Goal: Transaction & Acquisition: Purchase product/service

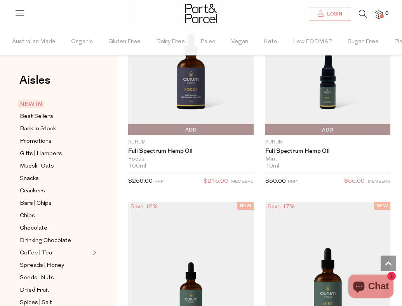
scroll to position [1499, 0]
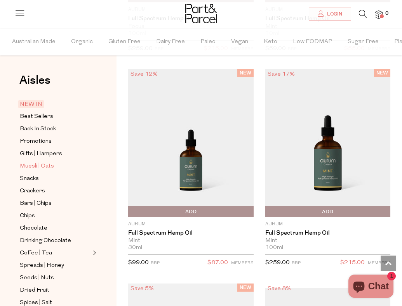
click at [32, 165] on span "Muesli | Oats" at bounding box center [37, 166] width 34 height 9
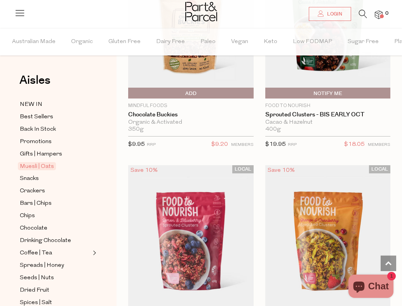
scroll to position [2348, 0]
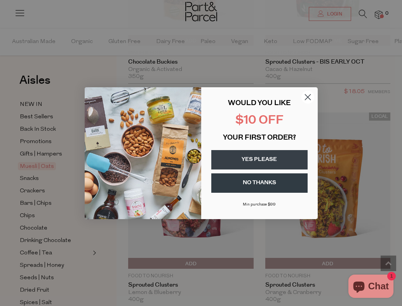
drag, startPoint x: 256, startPoint y: 118, endPoint x: 284, endPoint y: 236, distance: 121.7
click at [284, 236] on div "Close dialog WOULD YOU LIKE $10 OFF YOUR FIRST ORDER? YES PLEASE NO THANKS Min …" at bounding box center [201, 153] width 402 height 306
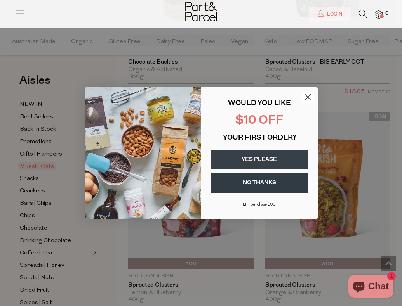
click at [267, 155] on button "YES PLEASE" at bounding box center [259, 159] width 96 height 19
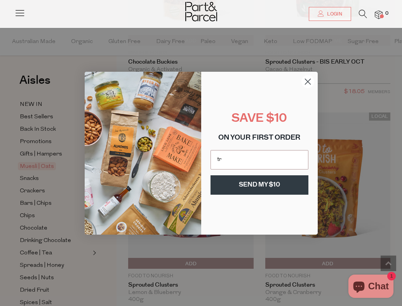
type input "t"
type input "rubysoueid@hotmail.com"
click at [280, 191] on button "SEND MY $10" at bounding box center [259, 184] width 98 height 19
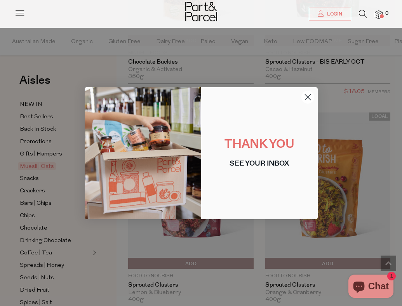
click at [309, 94] on circle "Close dialog" at bounding box center [307, 96] width 13 height 13
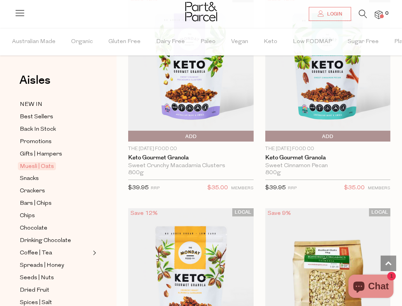
scroll to position [3963, 0]
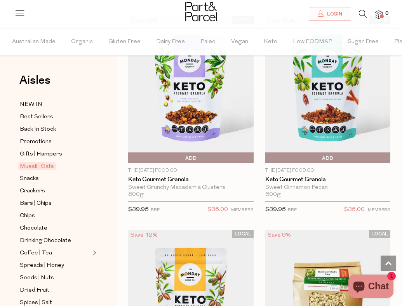
drag, startPoint x: 304, startPoint y: 241, endPoint x: 310, endPoint y: 208, distance: 32.8
click at [310, 208] on div "$39.95 RRP $35.00 MEMBERS" at bounding box center [327, 209] width 125 height 17
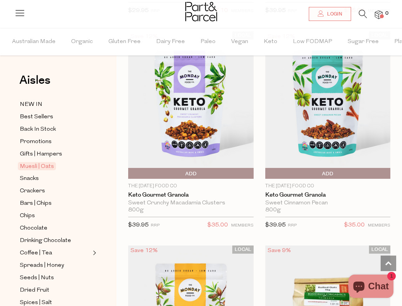
scroll to position [3939, 0]
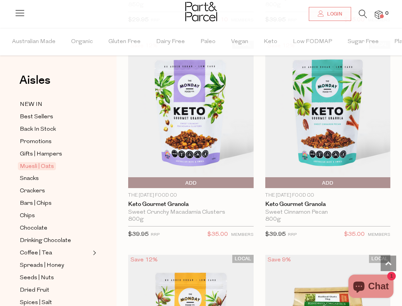
drag, startPoint x: 310, startPoint y: 208, endPoint x: 167, endPoint y: 220, distance: 143.3
click at [167, 226] on div "$39.95 RRP $35.00 MEMBERS" at bounding box center [190, 234] width 125 height 17
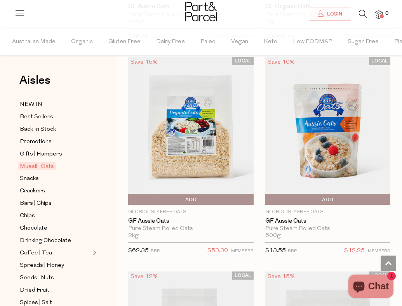
scroll to position [4653, 0]
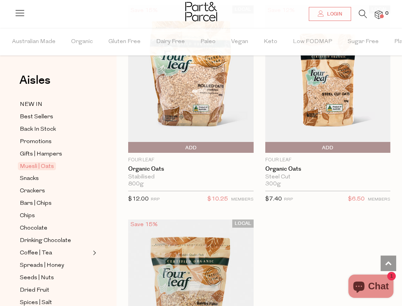
scroll to position [5187, 0]
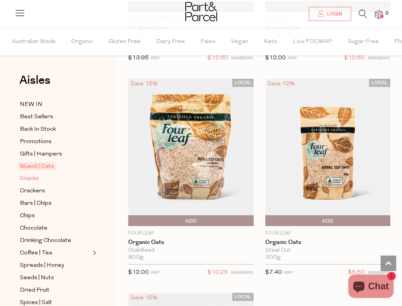
click at [36, 180] on span "Snacks" at bounding box center [29, 178] width 19 height 9
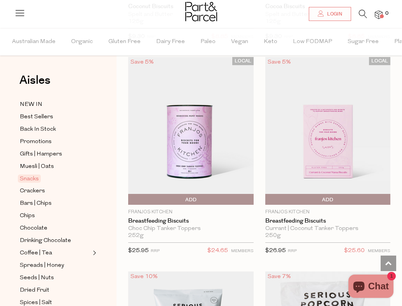
scroll to position [4344, 0]
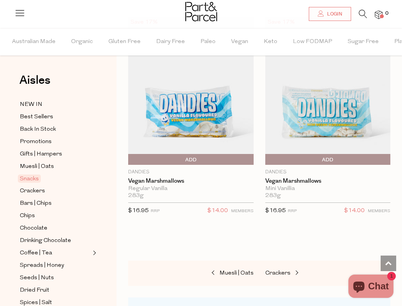
scroll to position [7380, 0]
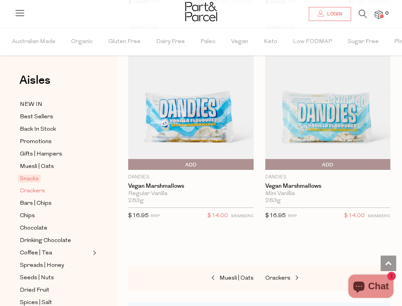
click at [40, 191] on span "Crackers" at bounding box center [32, 191] width 25 height 9
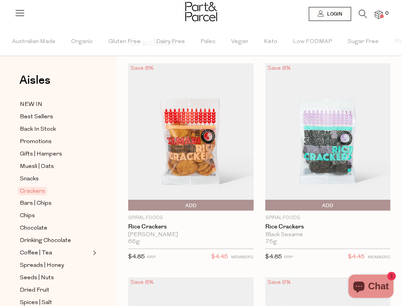
scroll to position [45, 0]
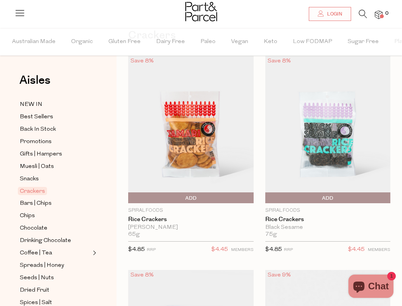
click at [325, 143] on img at bounding box center [327, 130] width 125 height 148
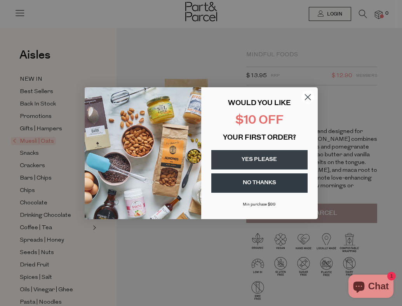
click at [305, 93] on circle "Close dialog" at bounding box center [307, 96] width 13 height 13
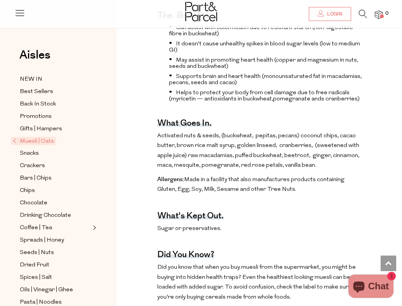
scroll to position [362, 0]
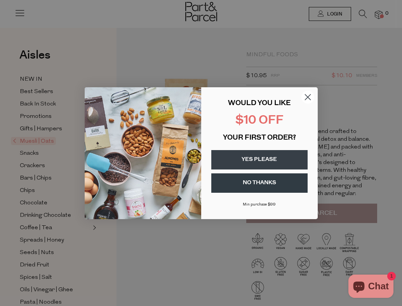
click at [307, 100] on circle "Close dialog" at bounding box center [307, 96] width 13 height 13
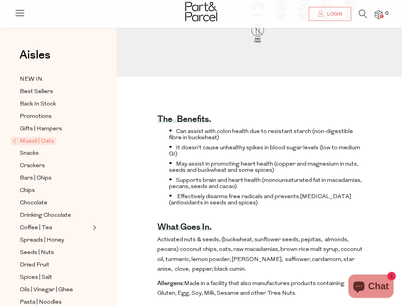
scroll to position [423, 0]
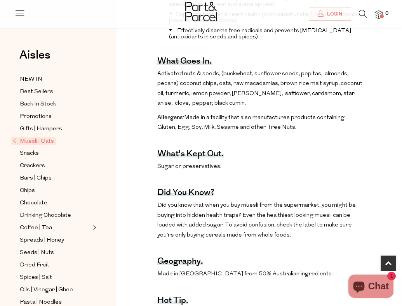
click at [302, 167] on p "Sugar or preservatives." at bounding box center [259, 167] width 205 height 10
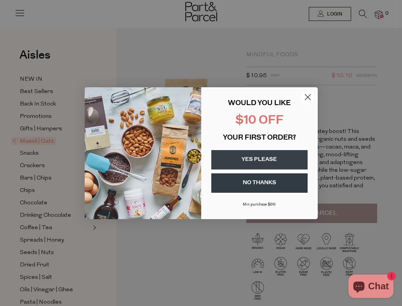
click at [304, 95] on circle "Close dialog" at bounding box center [307, 96] width 13 height 13
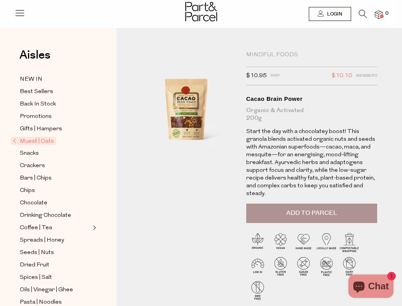
click at [170, 99] on img at bounding box center [186, 105] width 93 height 109
click at [184, 100] on img at bounding box center [186, 105] width 93 height 109
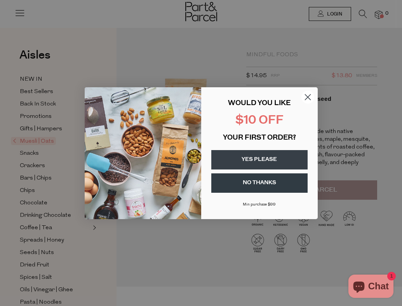
click at [304, 96] on circle "Close dialog" at bounding box center [307, 96] width 13 height 13
click at [306, 97] on circle "Close dialog" at bounding box center [307, 96] width 13 height 13
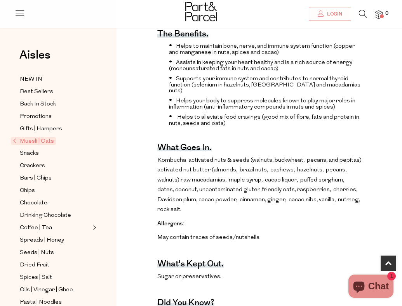
scroll to position [351, 0]
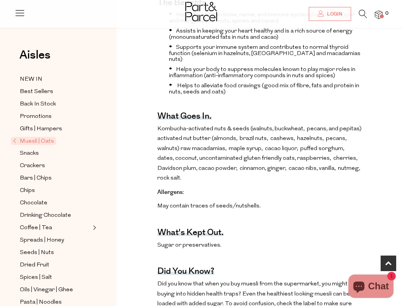
click at [289, 197] on div "The benefits. Helps to maintain bone, nerve, and immune system function (copper…" at bounding box center [259, 287] width 205 height 613
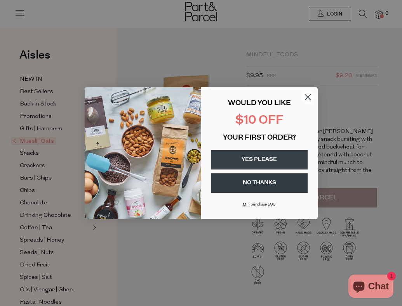
click at [307, 92] on circle "Close dialog" at bounding box center [307, 96] width 13 height 13
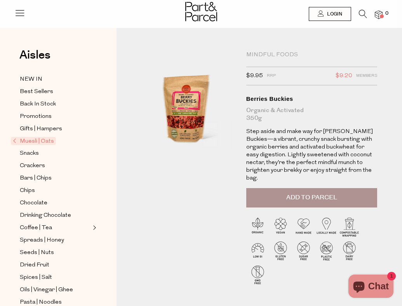
click at [318, 124] on div "Mindful Foods $9.95 RRP $9.20 Members Available: In Stock Berries Buckies Organ…" at bounding box center [311, 116] width 131 height 131
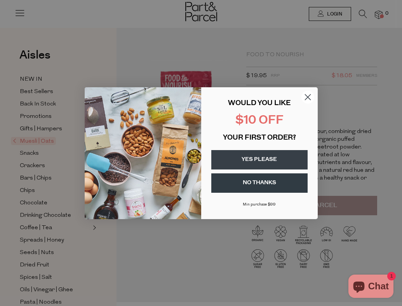
click at [301, 95] on icon "Close dialog" at bounding box center [308, 97] width 14 height 14
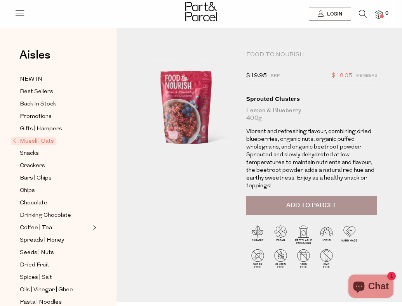
click at [305, 95] on div "Close dialog WOULD YOU LIKE $10 OFF YOUR FIRST ORDER? YES PLEASE NO THANKS [PER…" at bounding box center [201, 167] width 233 height 147
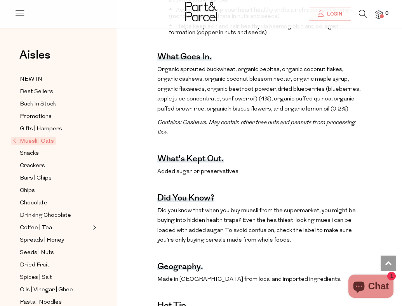
scroll to position [379, 0]
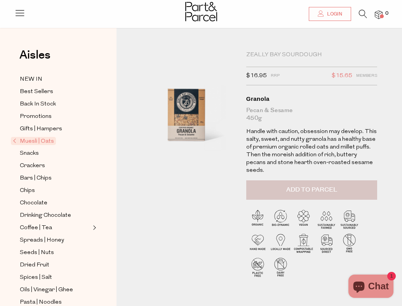
scroll to position [354, 0]
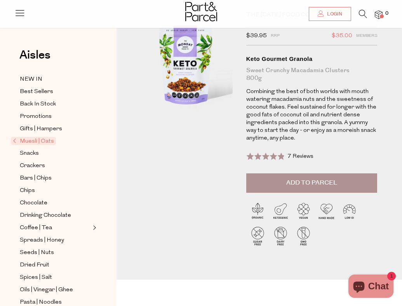
scroll to position [18, 0]
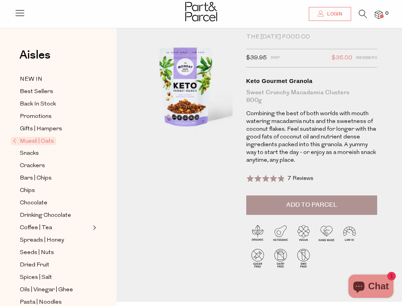
click at [192, 75] on img at bounding box center [158, 105] width 167 height 197
click at [174, 194] on div at bounding box center [186, 167] width 104 height 269
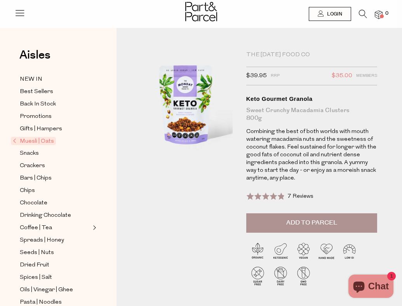
scroll to position [0, 0]
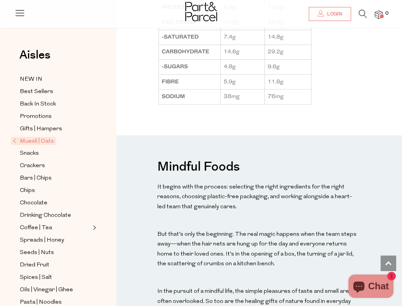
scroll to position [832, 0]
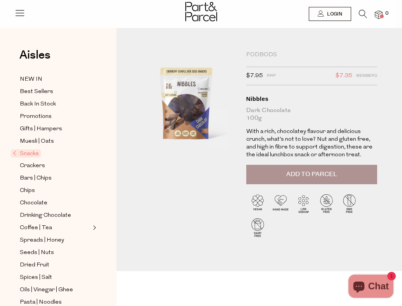
click at [186, 111] on div at bounding box center [186, 120] width 93 height 139
click at [192, 207] on div at bounding box center [186, 161] width 104 height 220
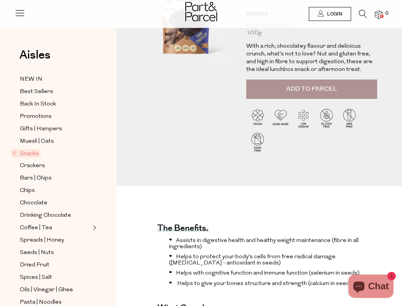
scroll to position [251, 0]
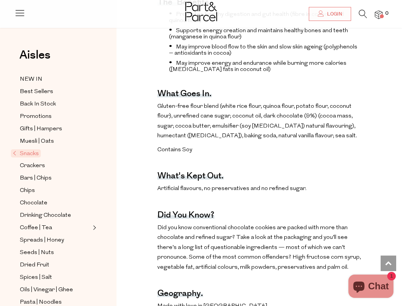
scroll to position [344, 0]
drag, startPoint x: 247, startPoint y: 98, endPoint x: 288, endPoint y: 100, distance: 40.4
click at [289, 102] on p "Gluten-free flour blend (white rice flour, quinoa flour, potato flour, coconut …" at bounding box center [259, 122] width 205 height 40
drag, startPoint x: 208, startPoint y: 108, endPoint x: 246, endPoint y: 108, distance: 37.3
click at [246, 108] on p "Gluten-free flour blend (white rice flour, quinoa flour, potato flour, coconut …" at bounding box center [259, 122] width 205 height 40
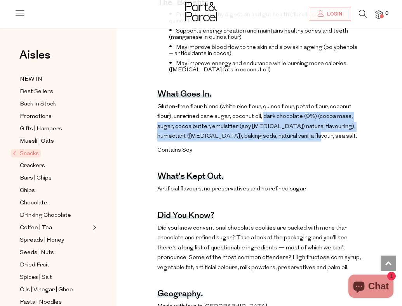
drag, startPoint x: 262, startPoint y: 108, endPoint x: 297, endPoint y: 122, distance: 37.8
click at [297, 122] on p "Gluten-free flour blend (white rice flour, quinoa flour, potato flour, coconut …" at bounding box center [259, 122] width 205 height 40
click at [300, 123] on p "Gluten-free flour blend (white rice flour, quinoa flour, potato flour, coconut …" at bounding box center [259, 122] width 205 height 40
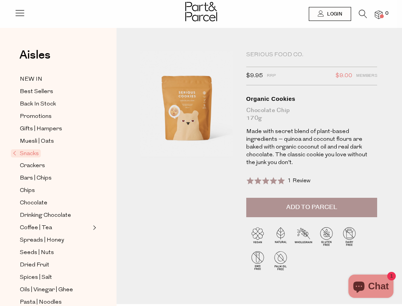
scroll to position [0, 0]
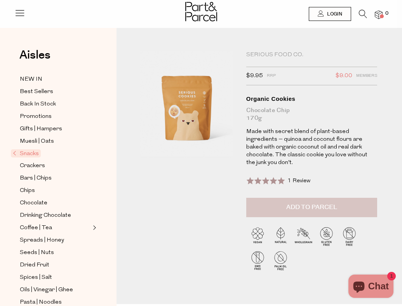
click at [298, 203] on span "Add to Parcel" at bounding box center [311, 207] width 51 height 9
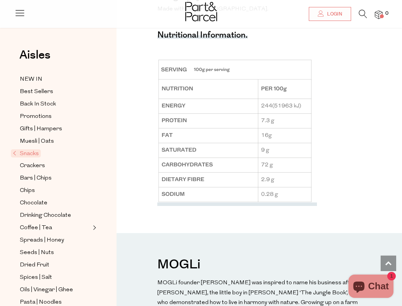
scroll to position [701, 0]
click at [207, 1] on div at bounding box center [201, 12] width 32 height 25
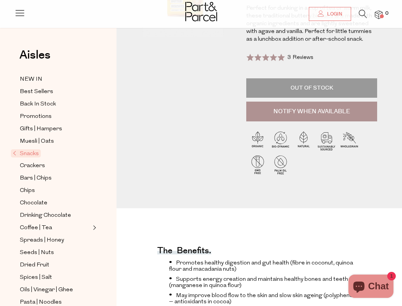
scroll to position [338, 0]
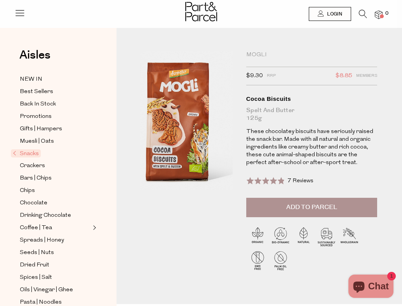
click at [195, 123] on img at bounding box center [178, 119] width 167 height 197
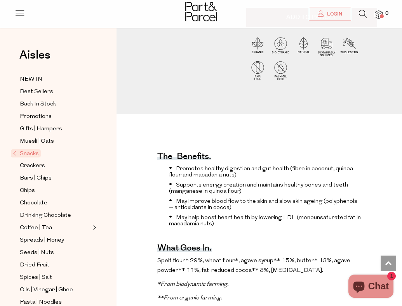
scroll to position [33, 0]
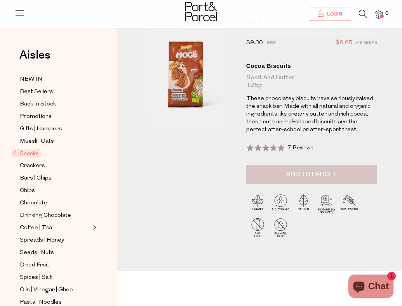
click at [276, 174] on button "Add to Parcel" at bounding box center [311, 174] width 131 height 19
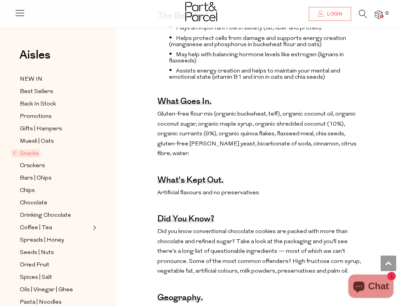
scroll to position [352, 0]
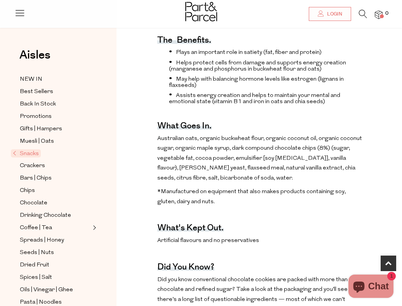
scroll to position [317, 0]
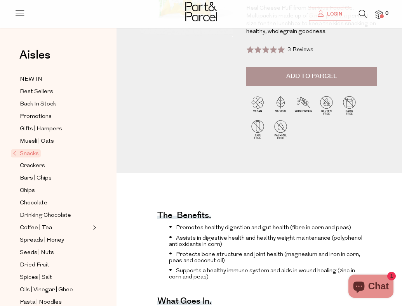
scroll to position [36, 0]
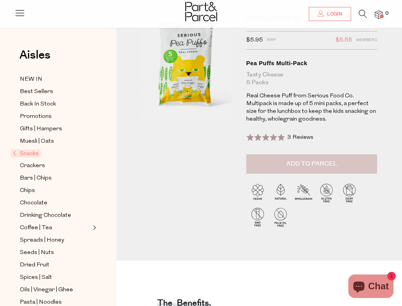
click at [269, 167] on button "Add to Parcel" at bounding box center [311, 163] width 131 height 19
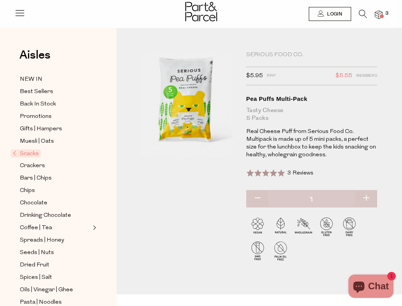
scroll to position [0, 0]
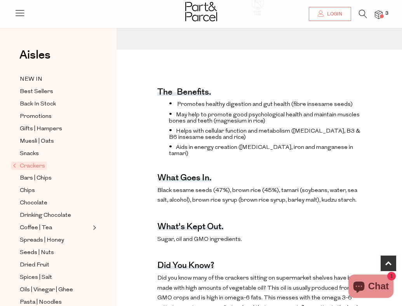
scroll to position [346, 0]
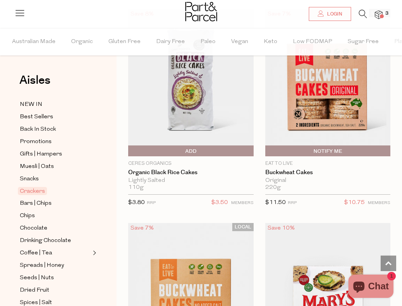
scroll to position [1591, 0]
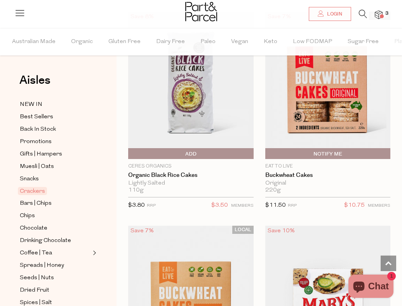
click at [312, 86] on img at bounding box center [327, 85] width 125 height 148
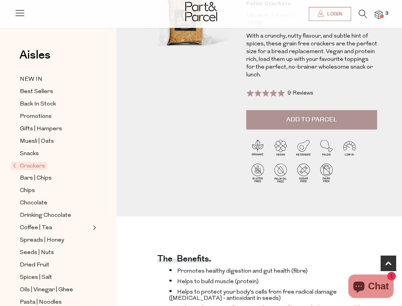
scroll to position [12, 0]
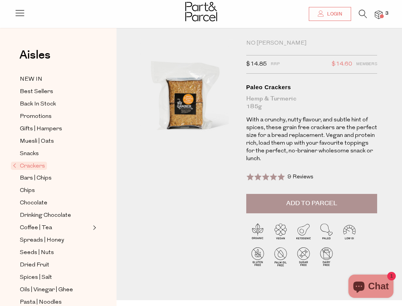
click at [182, 99] on img at bounding box center [186, 94] width 93 height 109
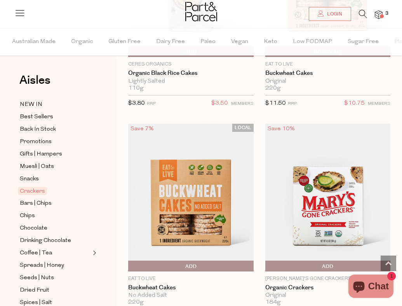
scroll to position [1795, 0]
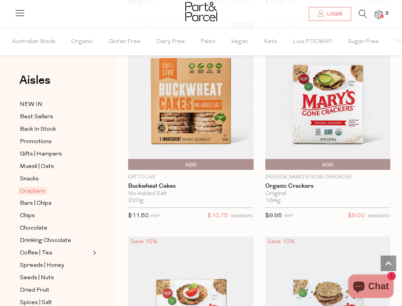
click at [200, 159] on span "Add To Parcel" at bounding box center [190, 165] width 121 height 12
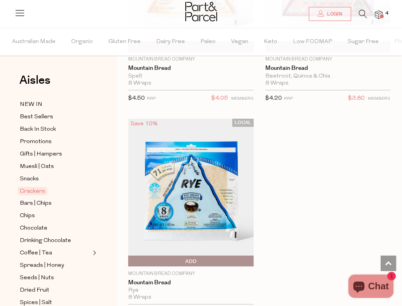
scroll to position [3994, 0]
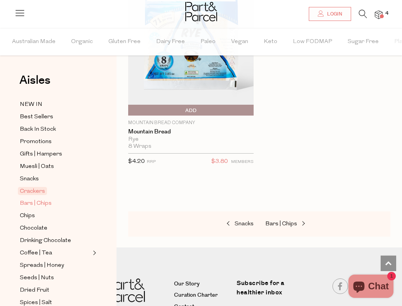
click at [42, 199] on span "Bars | Chips" at bounding box center [36, 203] width 32 height 9
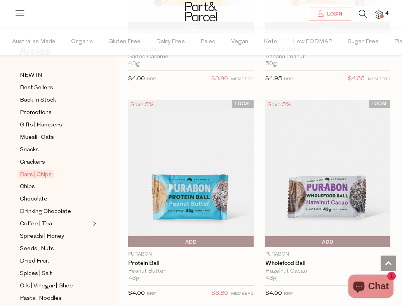
scroll to position [4534, 0]
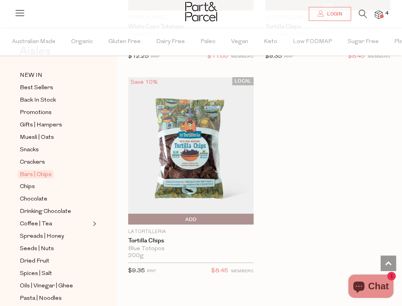
scroll to position [7396, 0]
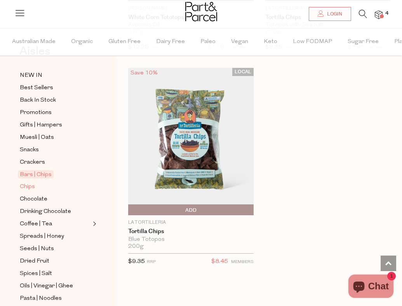
click at [32, 189] on span "Chips" at bounding box center [27, 186] width 15 height 9
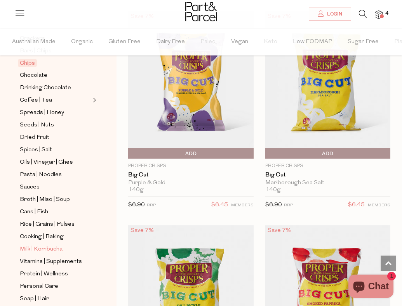
scroll to position [148, 0]
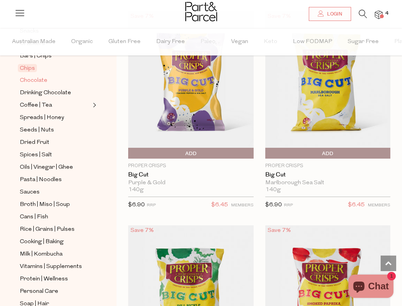
click at [47, 82] on link "Chocolate" at bounding box center [55, 81] width 71 height 10
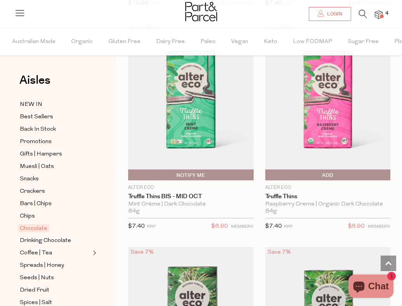
scroll to position [1562, 0]
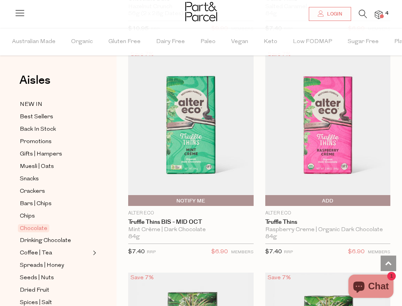
click at [315, 129] on img at bounding box center [327, 127] width 125 height 156
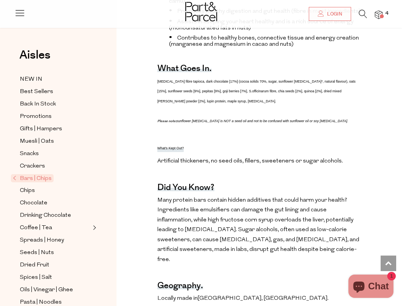
scroll to position [395, 0]
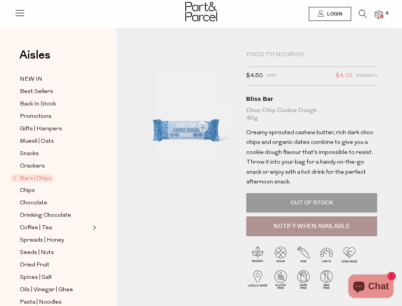
scroll to position [-3, 0]
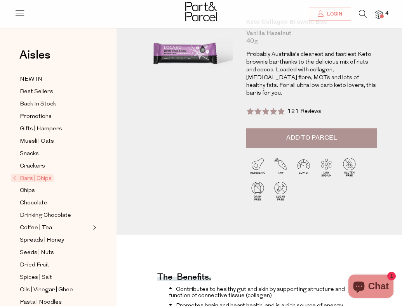
scroll to position [1, 0]
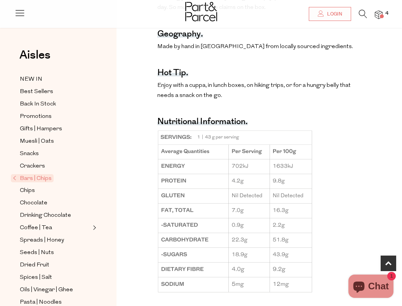
scroll to position [533, 0]
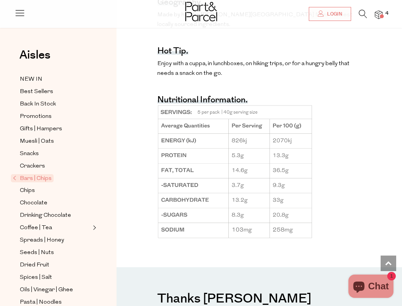
scroll to position [685, 0]
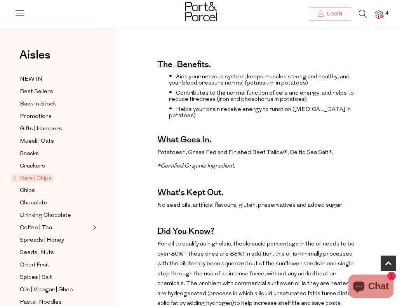
scroll to position [276, 0]
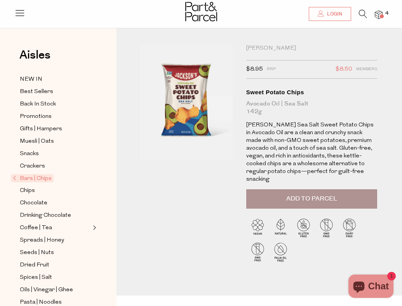
scroll to position [9, 0]
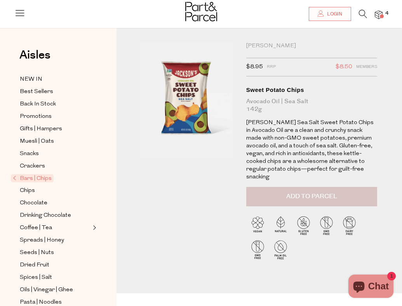
click at [271, 187] on button "Add to Parcel" at bounding box center [311, 196] width 131 height 19
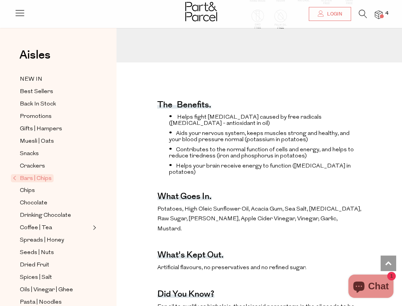
scroll to position [250, 0]
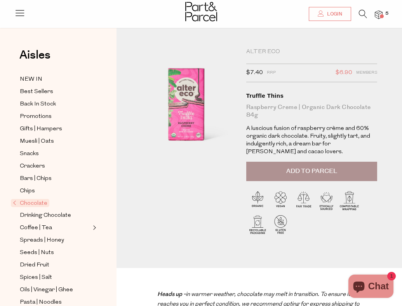
scroll to position [3, 0]
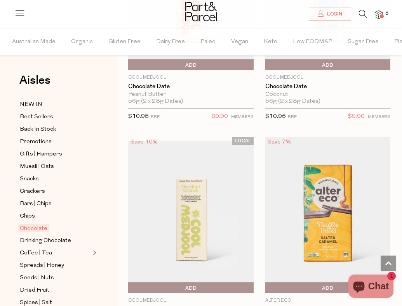
scroll to position [1252, 0]
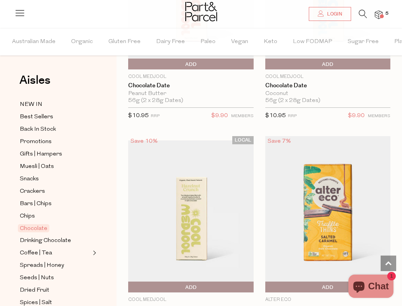
click at [316, 184] on img at bounding box center [327, 214] width 125 height 156
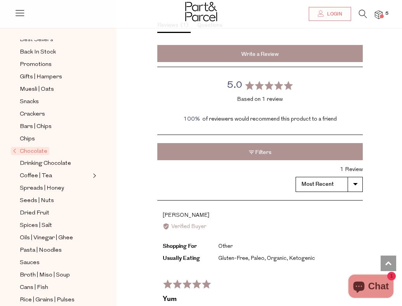
scroll to position [47, 0]
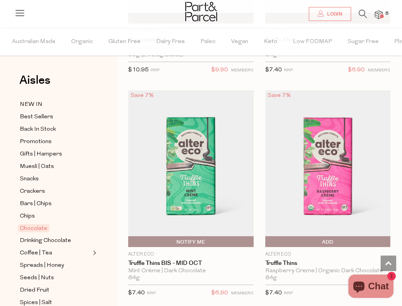
scroll to position [1524, 0]
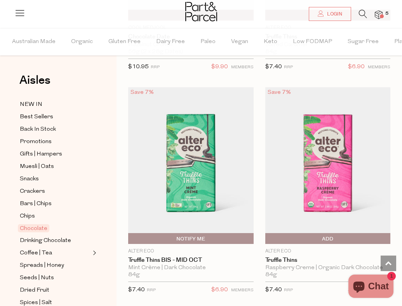
click at [319, 234] on span "Add To Parcel" at bounding box center [327, 239] width 121 height 12
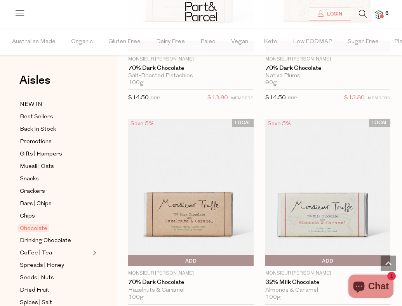
scroll to position [3507, 0]
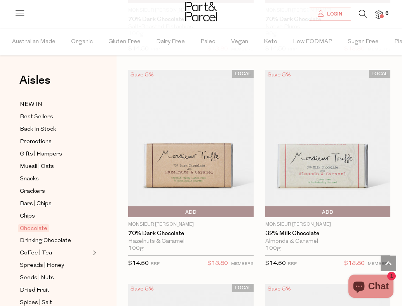
click at [191, 184] on img at bounding box center [190, 144] width 125 height 148
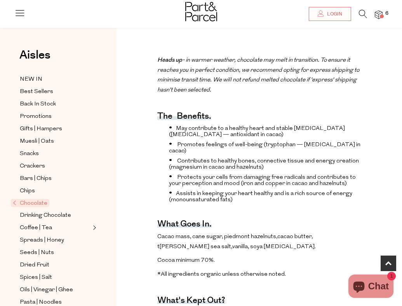
scroll to position [418, 0]
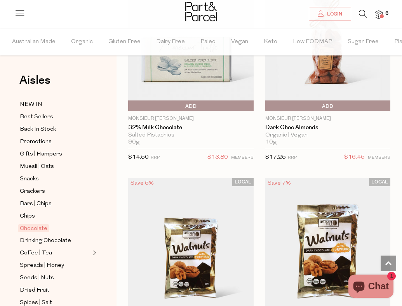
scroll to position [3964, 0]
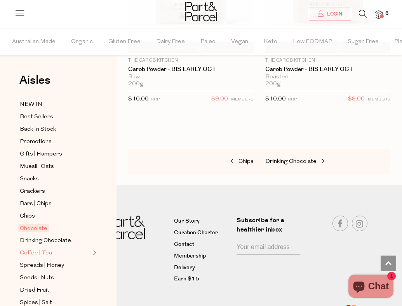
scroll to position [38, 0]
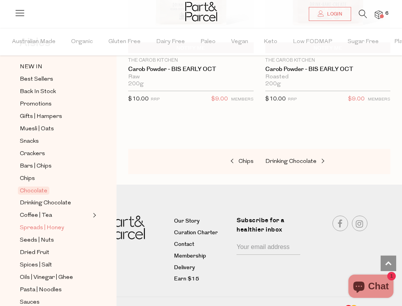
click at [54, 227] on span "Spreads | Honey" at bounding box center [42, 228] width 44 height 9
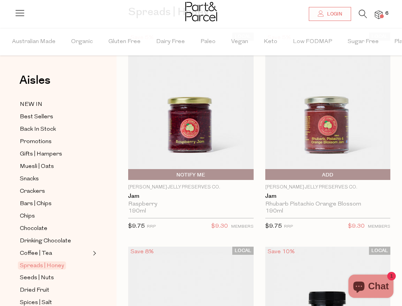
scroll to position [71, 0]
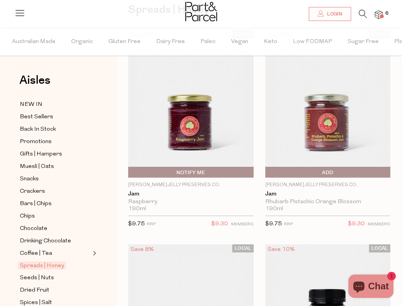
click at [305, 122] on img at bounding box center [327, 104] width 125 height 148
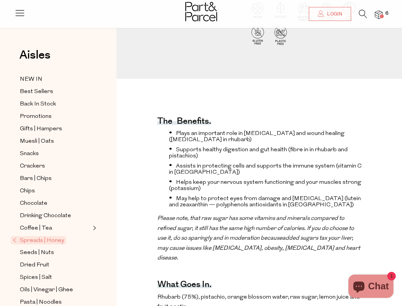
scroll to position [322, 0]
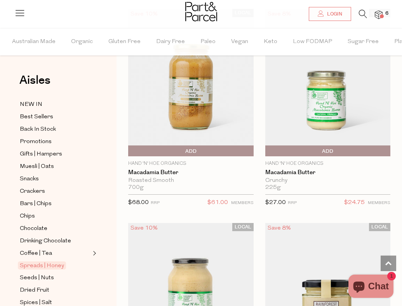
scroll to position [2013, 0]
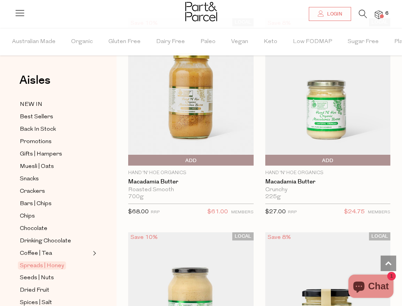
click at [281, 120] on img at bounding box center [327, 92] width 125 height 148
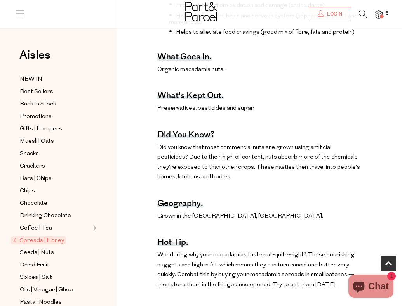
scroll to position [479, 0]
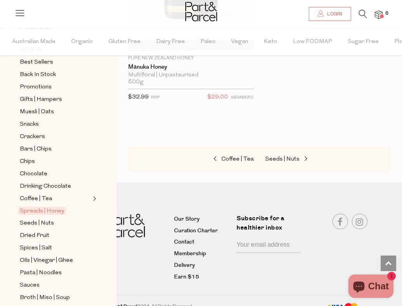
scroll to position [54, 0]
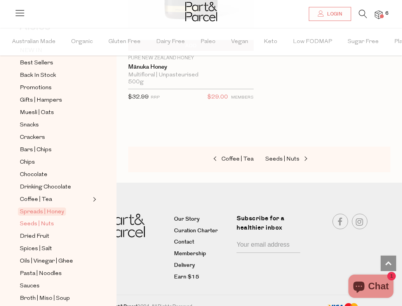
click at [48, 224] on span "Seeds | Nuts" at bounding box center [37, 224] width 34 height 9
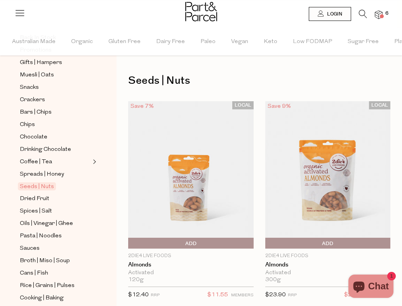
scroll to position [95, 0]
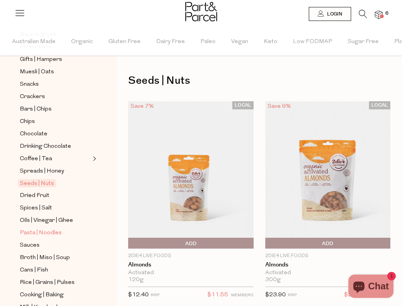
click at [49, 235] on span "Pasta | Noodles" at bounding box center [41, 233] width 42 height 9
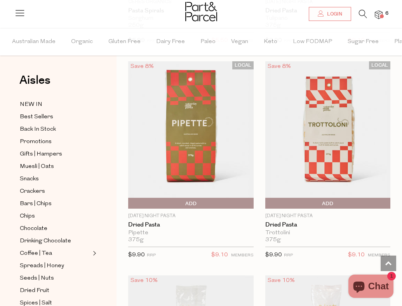
scroll to position [1124, 0]
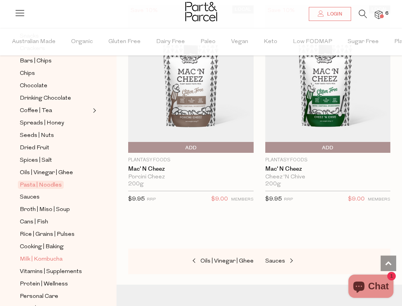
scroll to position [144, 0]
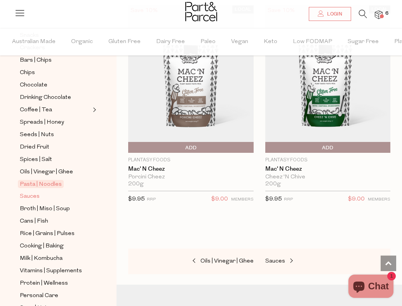
click at [34, 196] on span "Sauces" at bounding box center [30, 196] width 20 height 9
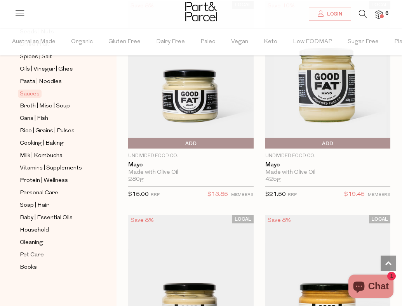
scroll to position [1810, 0]
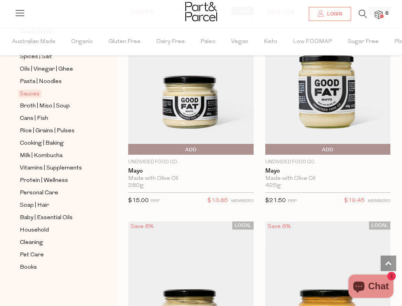
click at [130, 146] on span "Add To Parcel" at bounding box center [130, 150] width 0 height 12
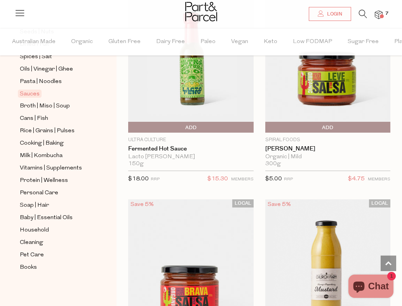
scroll to position [4107, 0]
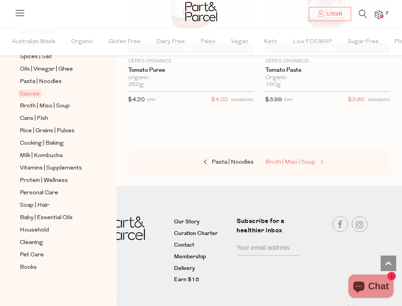
scroll to position [7084, 0]
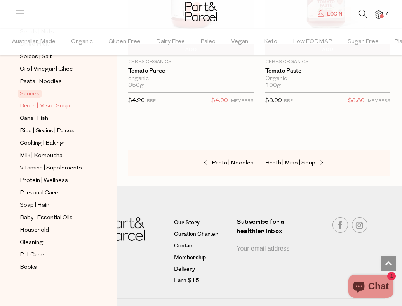
click at [60, 108] on span "Broth | Miso | Soup" at bounding box center [45, 106] width 50 height 9
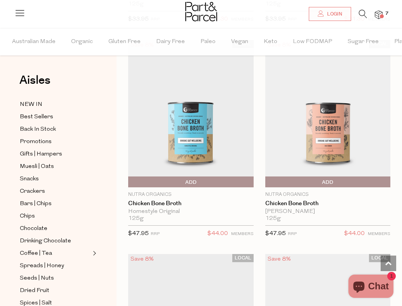
scroll to position [704, 0]
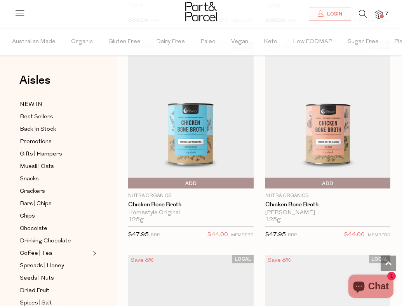
click at [175, 184] on span "Add To Parcel" at bounding box center [190, 184] width 121 height 12
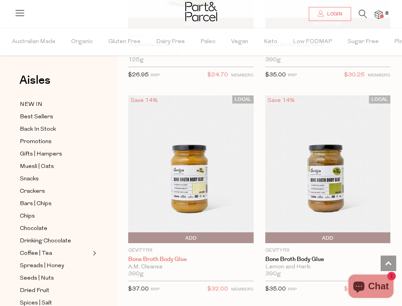
scroll to position [1315, 0]
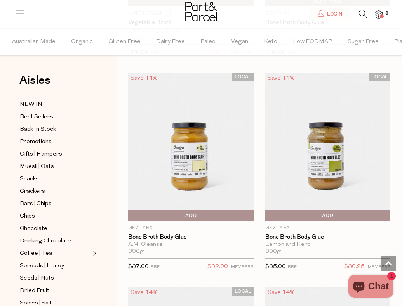
click at [178, 215] on span "Add To Parcel" at bounding box center [190, 216] width 121 height 12
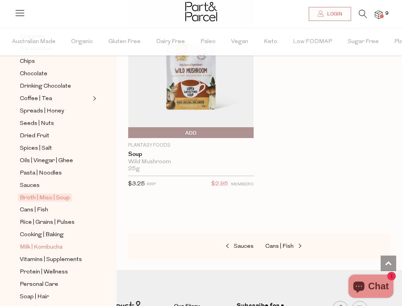
scroll to position [173, 0]
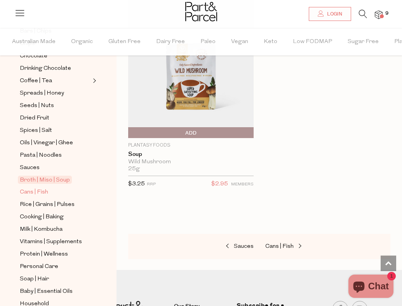
click at [43, 192] on span "Cans | Fish" at bounding box center [34, 192] width 28 height 9
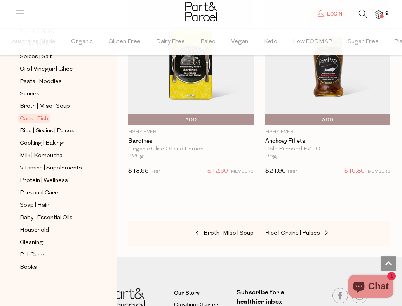
scroll to position [2486, 0]
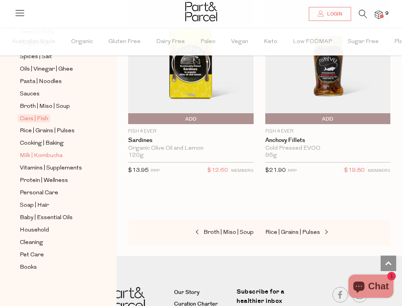
click at [50, 154] on span "Milk | Kombucha" at bounding box center [41, 155] width 43 height 9
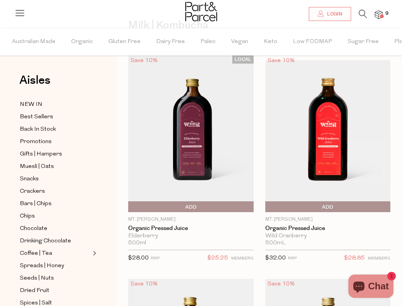
scroll to position [56, 0]
click at [217, 141] on img at bounding box center [190, 133] width 125 height 156
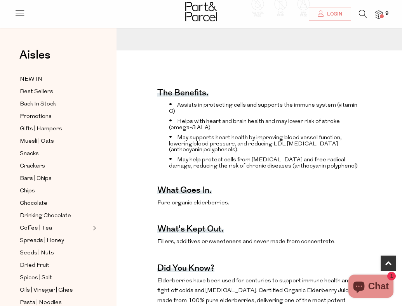
scroll to position [284, 0]
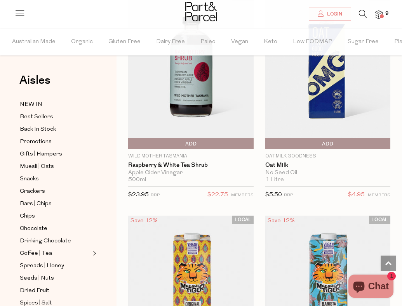
scroll to position [1349, 0]
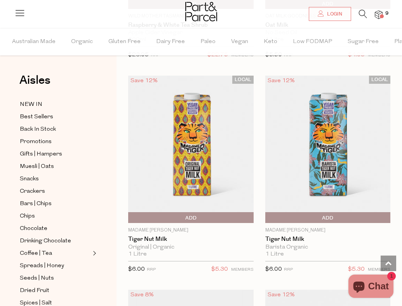
click at [381, 15] on span at bounding box center [382, 16] width 4 height 4
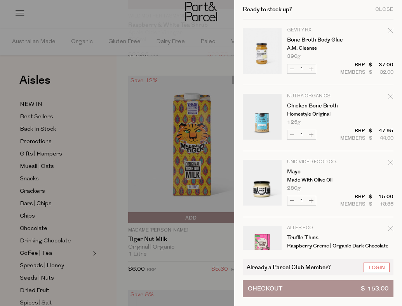
scroll to position [-1, 0]
click at [202, 93] on div at bounding box center [201, 153] width 402 height 306
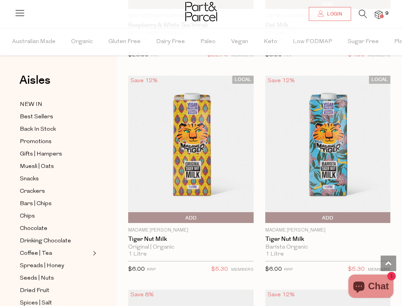
click at [311, 213] on span "Add To Parcel" at bounding box center [327, 218] width 121 height 12
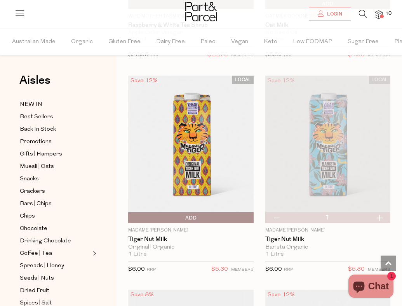
click at [377, 214] on button "button" at bounding box center [379, 217] width 22 height 11
type input "2"
click at [382, 213] on button "button" at bounding box center [379, 217] width 22 height 11
type input "3"
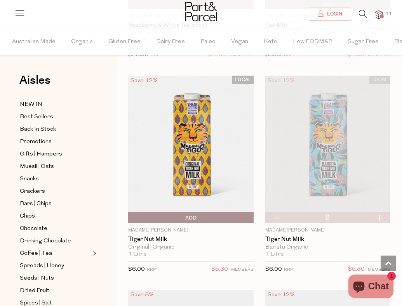
type input "3"
click at [382, 213] on button "button" at bounding box center [379, 217] width 22 height 11
type input "4"
click at [381, 215] on button "button" at bounding box center [379, 217] width 22 height 11
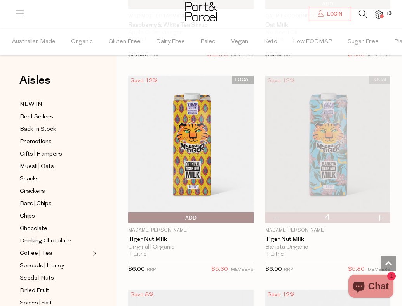
type input "5"
click at [380, 213] on button "button" at bounding box center [379, 217] width 22 height 11
type input "6"
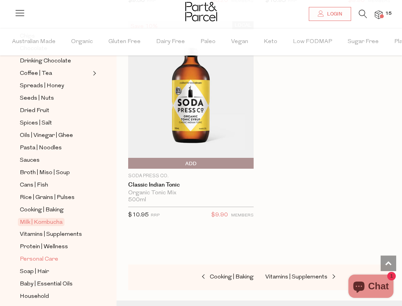
scroll to position [205, 0]
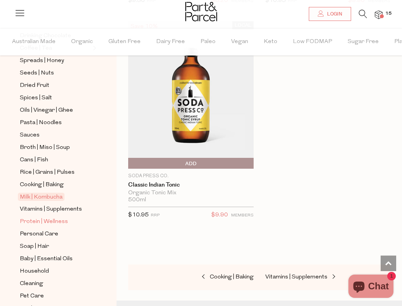
click at [60, 223] on span "Protein | Wellness" at bounding box center [44, 221] width 48 height 9
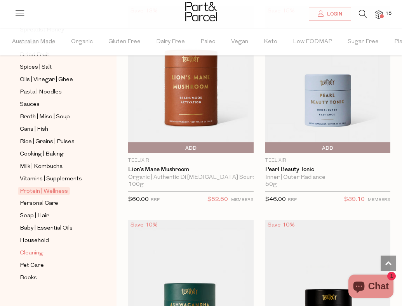
scroll to position [245, 0]
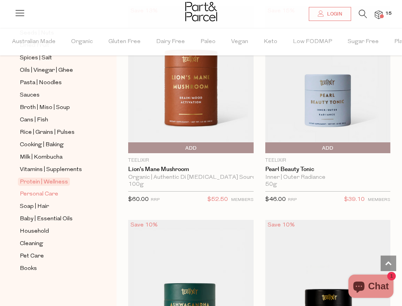
click at [54, 192] on span "Personal Care" at bounding box center [39, 194] width 38 height 9
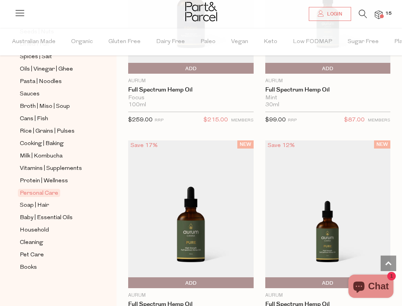
scroll to position [246, 0]
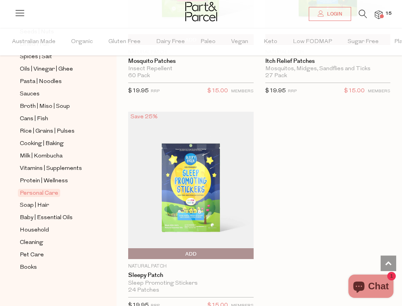
scroll to position [9665, 0]
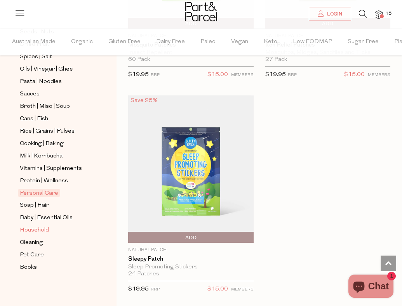
click at [35, 234] on span "Household" at bounding box center [34, 230] width 29 height 9
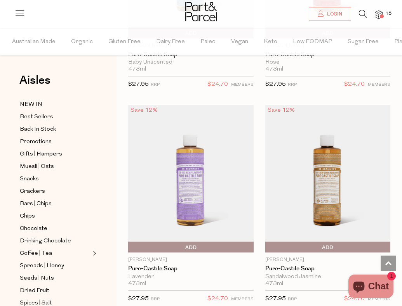
scroll to position [1493, 0]
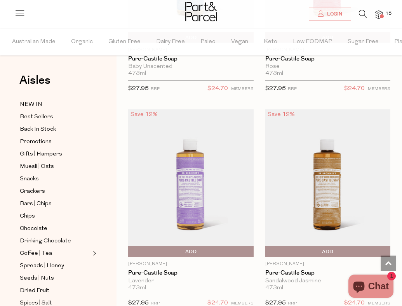
click at [306, 246] on span "Add To Parcel" at bounding box center [327, 252] width 121 height 12
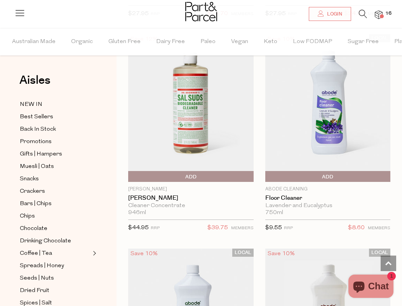
scroll to position [2204, 0]
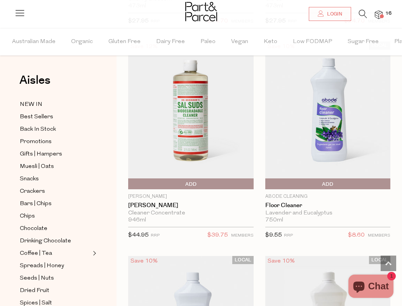
click at [316, 182] on span "Add To Parcel" at bounding box center [327, 185] width 121 height 12
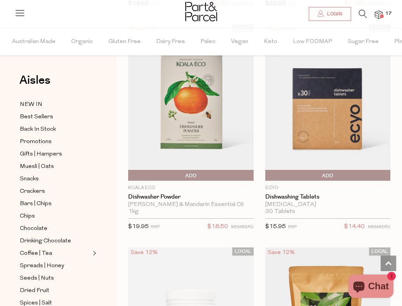
scroll to position [2852, 0]
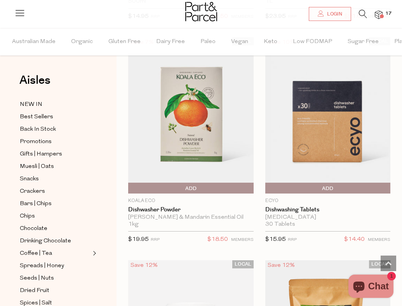
click at [213, 189] on div "LOCAL Save 7% 1 Add To Parcel Koala Eco Dishwasher Powder [PERSON_NAME] & Manda…" at bounding box center [190, 143] width 125 height 212
click at [213, 184] on span "Add To Parcel" at bounding box center [190, 189] width 121 height 12
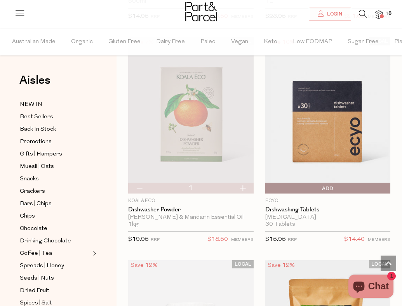
click at [314, 185] on span "Add To Parcel" at bounding box center [327, 189] width 121 height 12
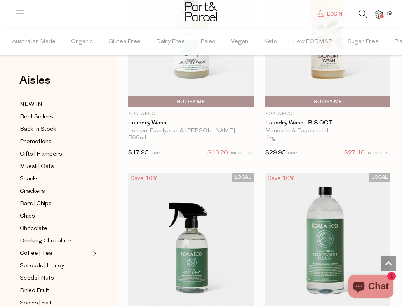
scroll to position [4676, 0]
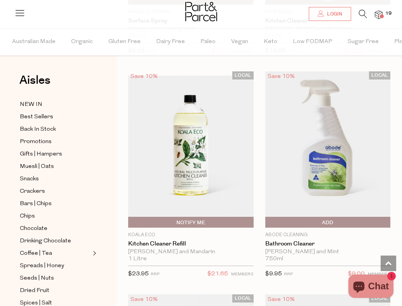
scroll to position [6939, 0]
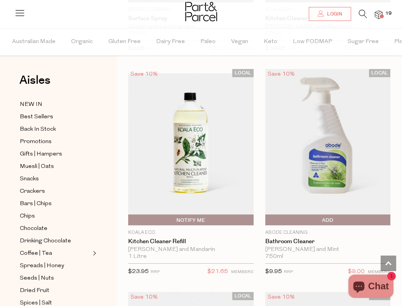
click at [303, 215] on span "Add To Parcel" at bounding box center [327, 221] width 121 height 12
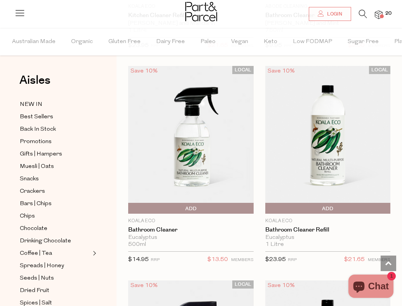
scroll to position [7160, 0]
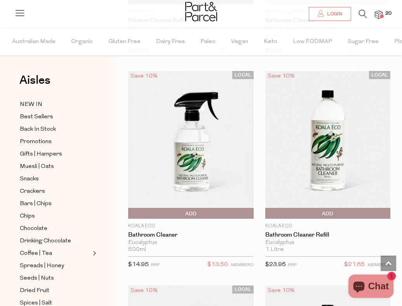
click at [235, 208] on span "Add To Parcel" at bounding box center [190, 214] width 121 height 12
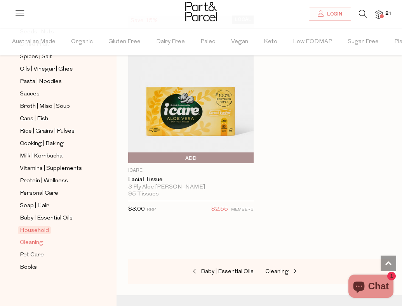
scroll to position [246, 0]
click at [49, 243] on link "Cleaning" at bounding box center [55, 243] width 71 height 10
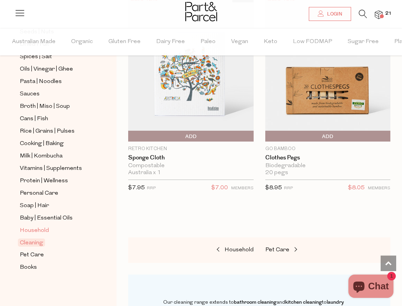
scroll to position [246, 0]
click at [383, 21] on div at bounding box center [201, 12] width 402 height 25
click at [382, 10] on li "21" at bounding box center [375, 15] width 16 height 10
click at [380, 16] on span at bounding box center [382, 16] width 4 height 4
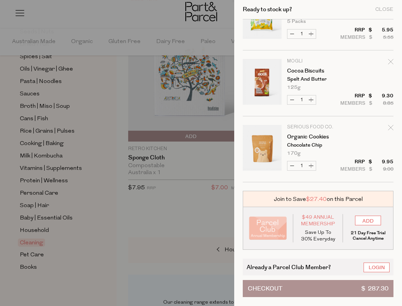
scroll to position [891, 0]
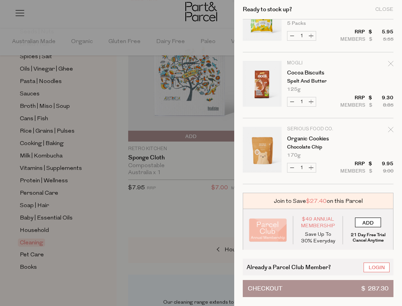
click at [362, 222] on input "ADD" at bounding box center [368, 223] width 26 height 10
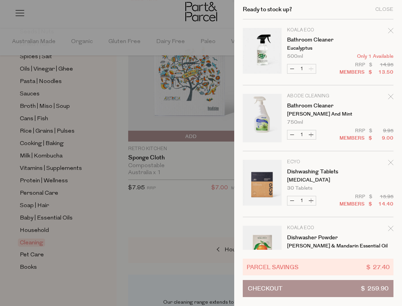
click at [305, 98] on p "Abode Cleaning" at bounding box center [317, 96] width 60 height 5
click at [305, 97] on p "Abode Cleaning" at bounding box center [317, 96] width 60 height 5
click at [149, 203] on div at bounding box center [201, 153] width 402 height 306
